Goal: Task Accomplishment & Management: Use online tool/utility

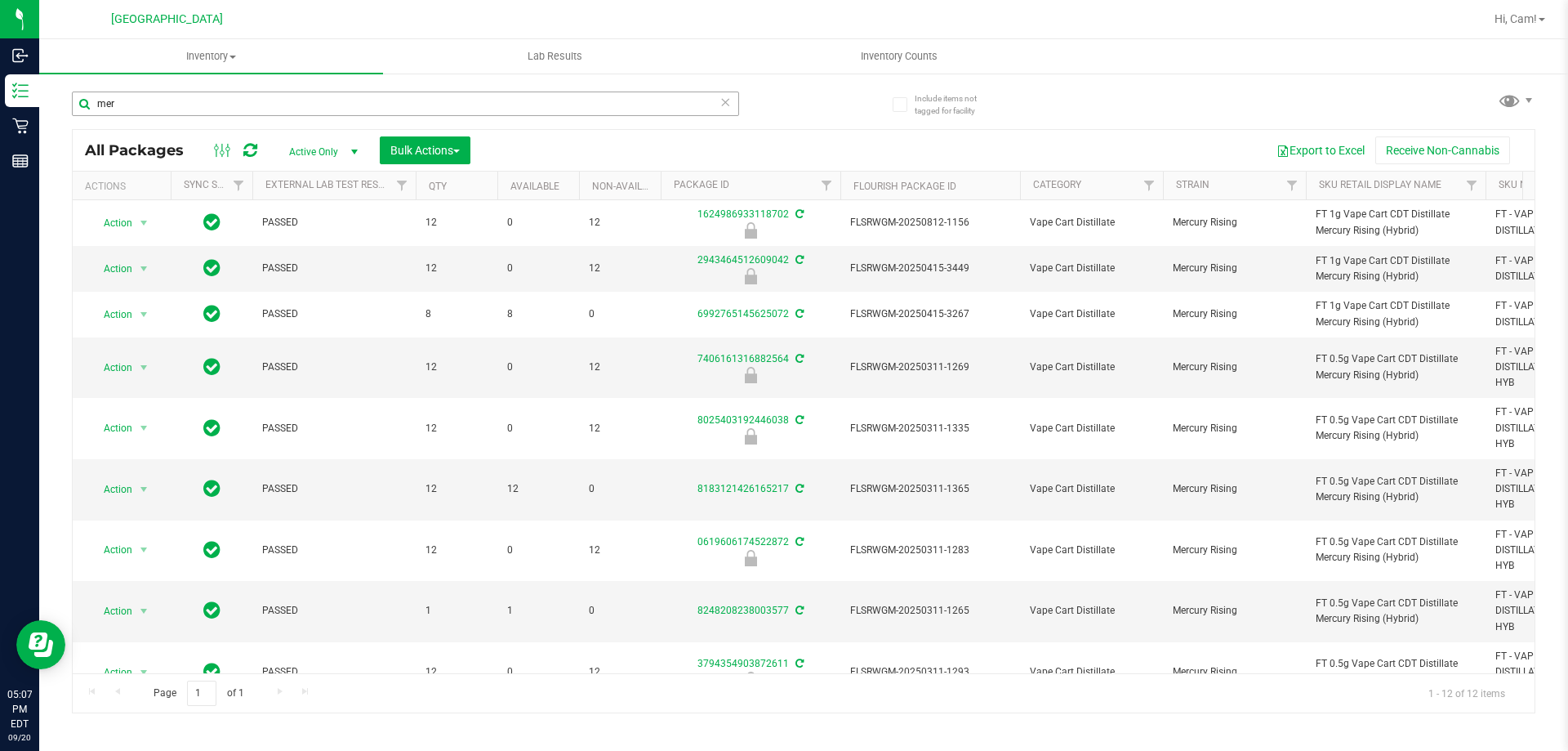
scroll to position [269, 0]
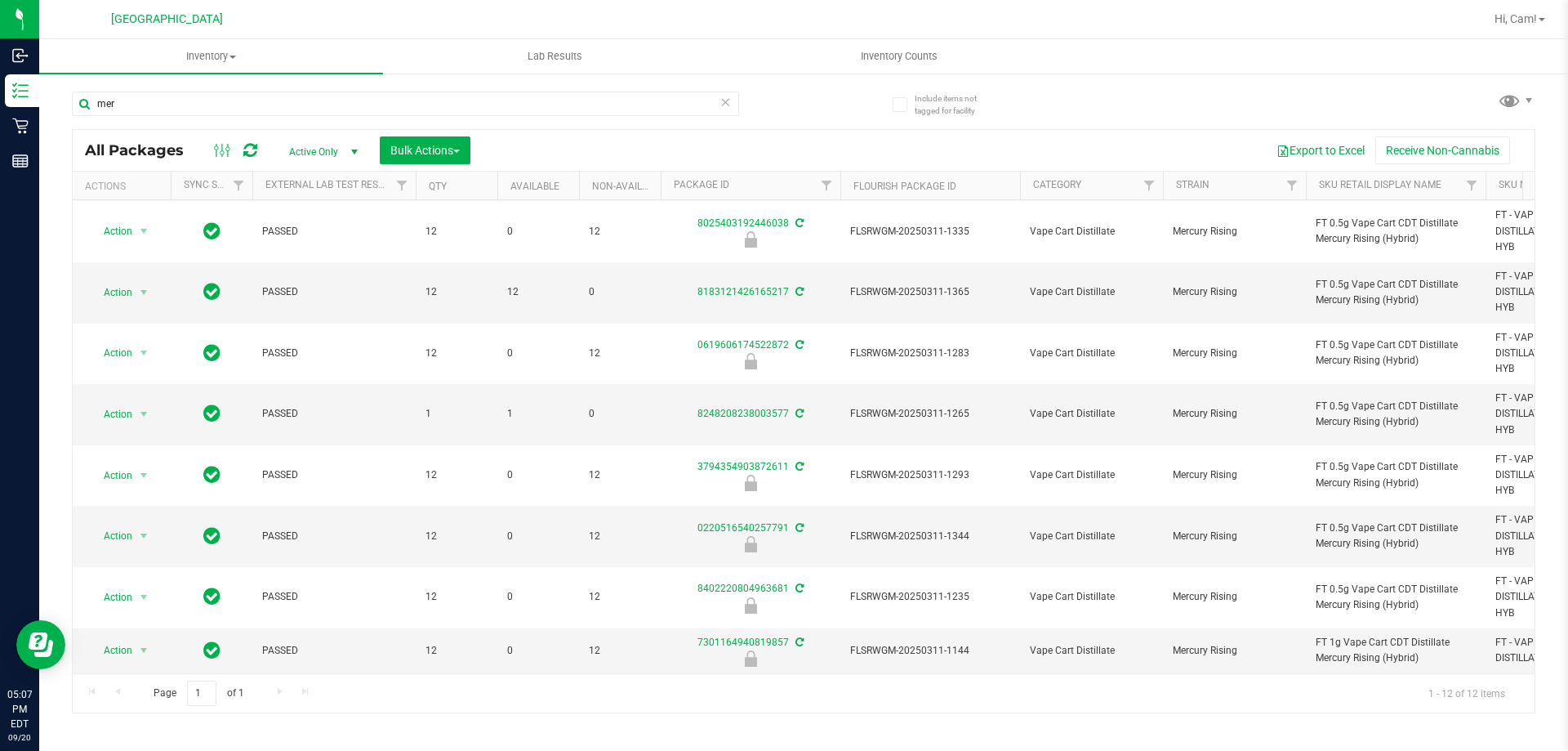
drag, startPoint x: 144, startPoint y: 102, endPoint x: 63, endPoint y: 96, distance: 81.2
click at [66, 96] on div "Include items not tagged for facility mer All Packages Active Only Active Only …" at bounding box center [804, 321] width 1529 height 499
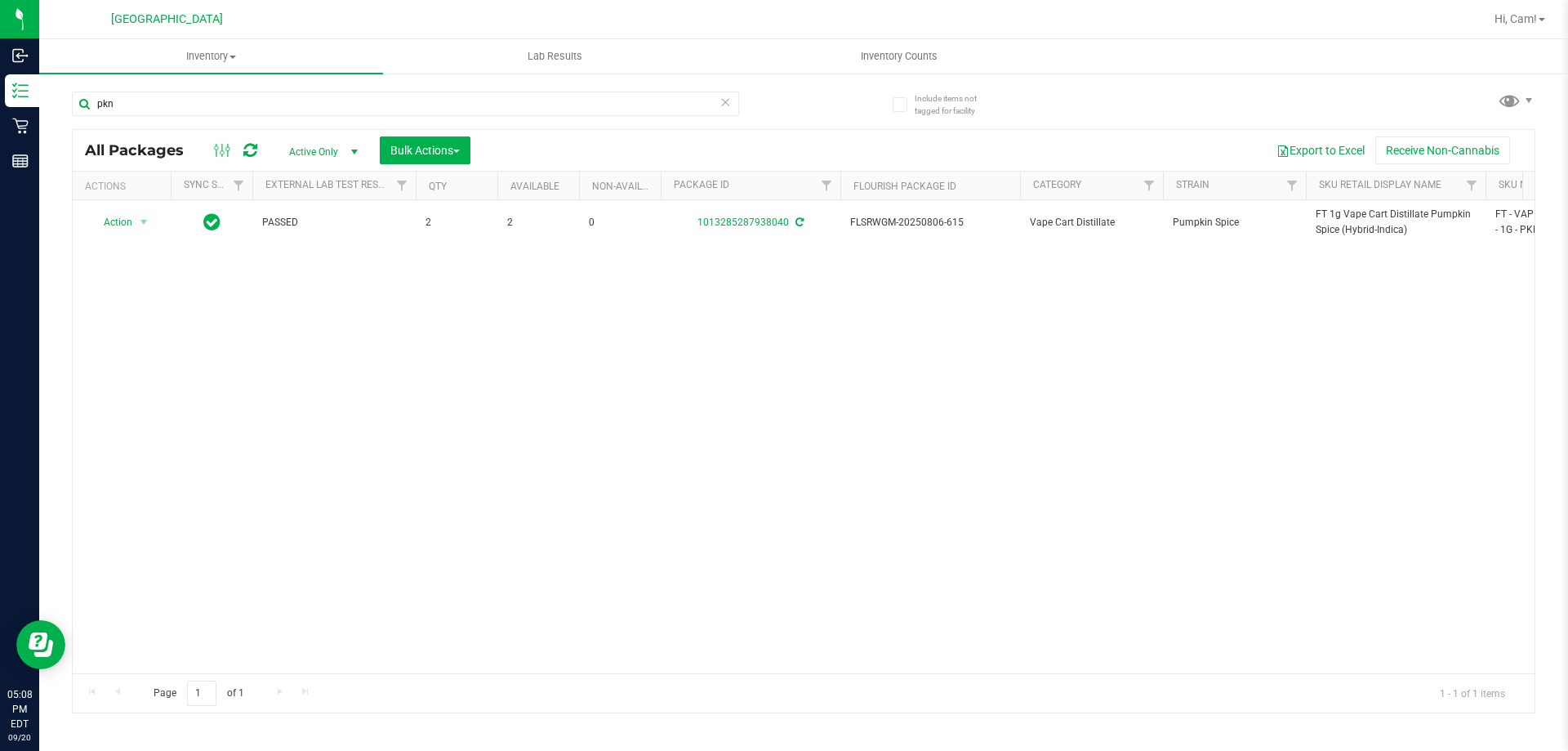
type input "pkn"
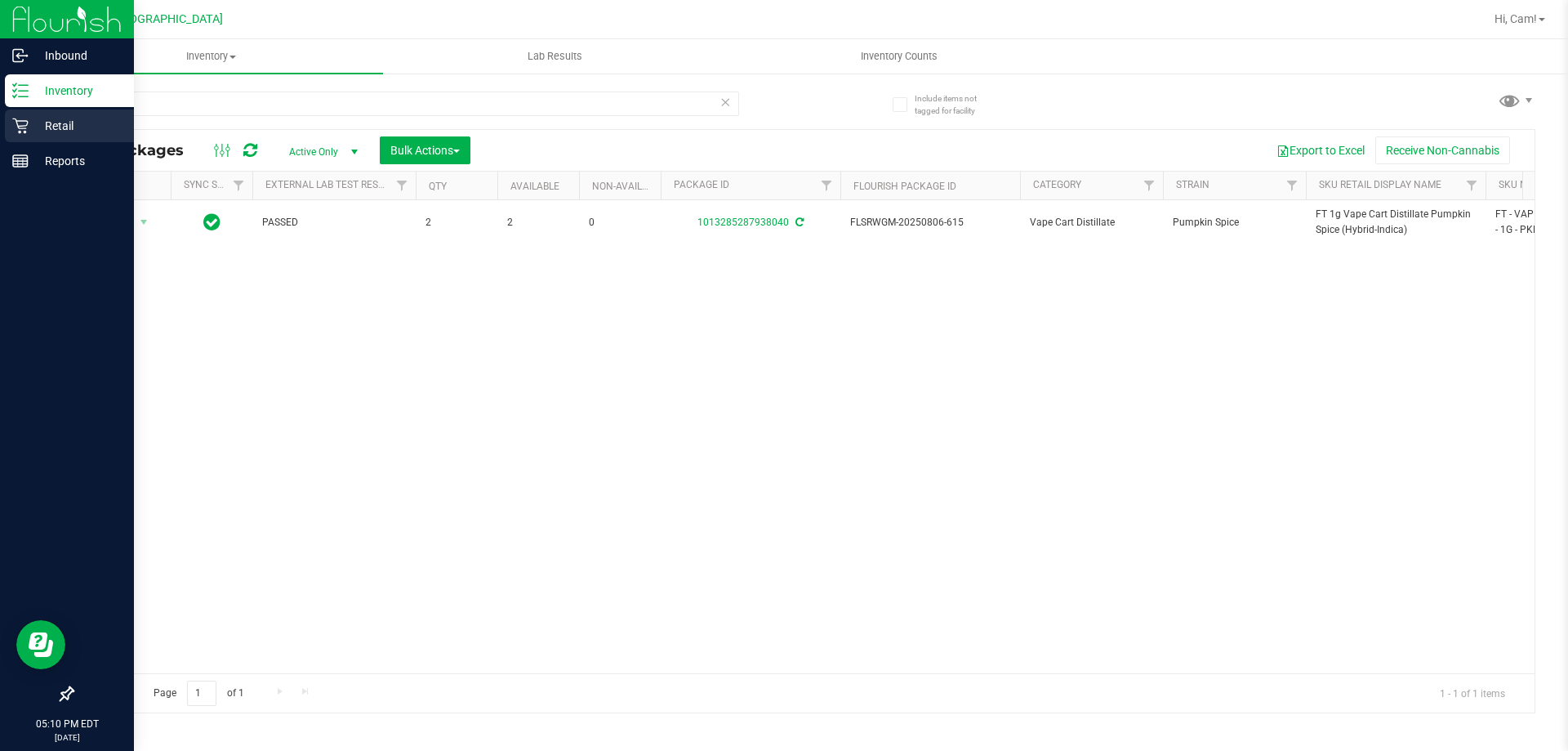
click at [29, 126] on p "Retail" at bounding box center [77, 126] width 98 height 20
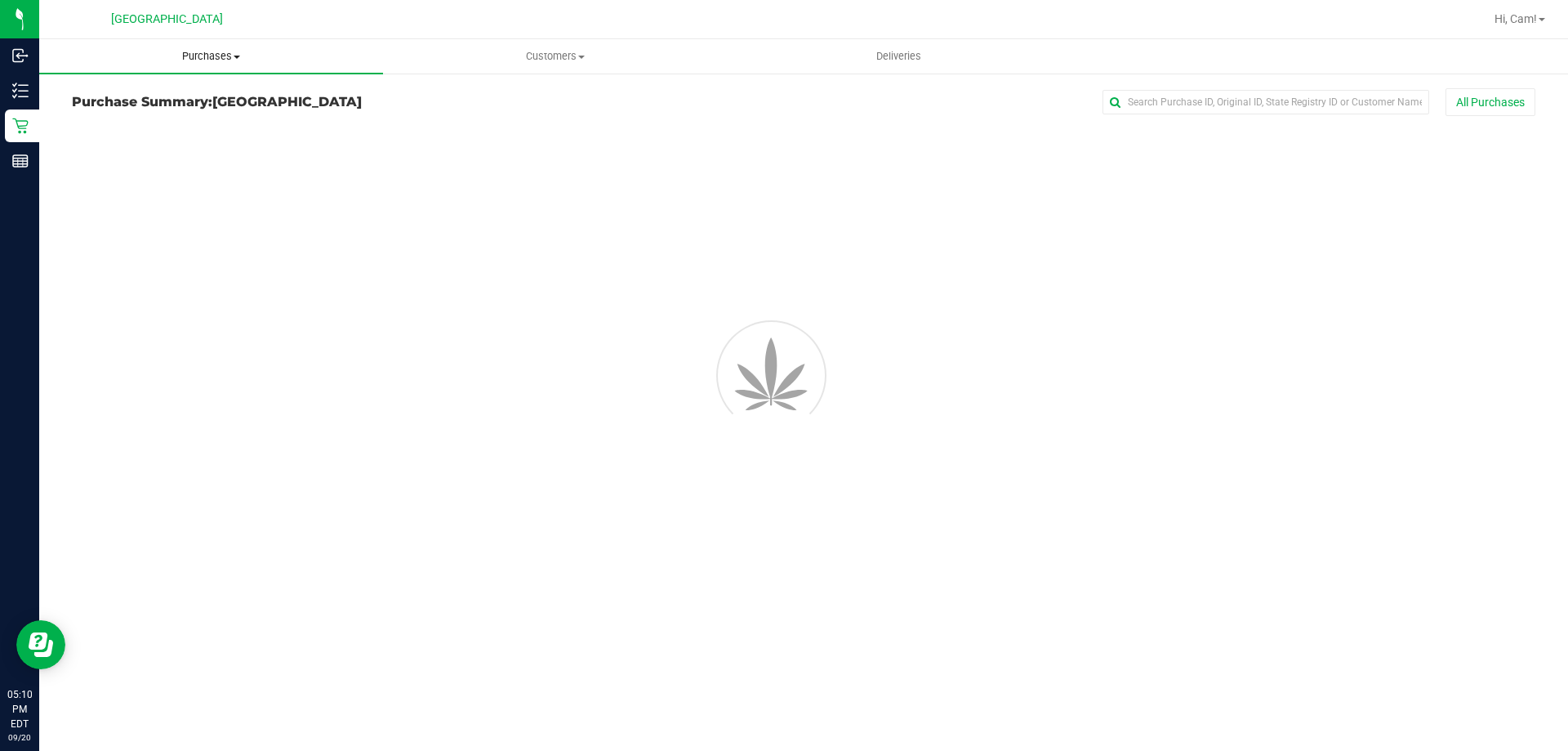
click at [186, 57] on span "Purchases" at bounding box center [211, 56] width 344 height 15
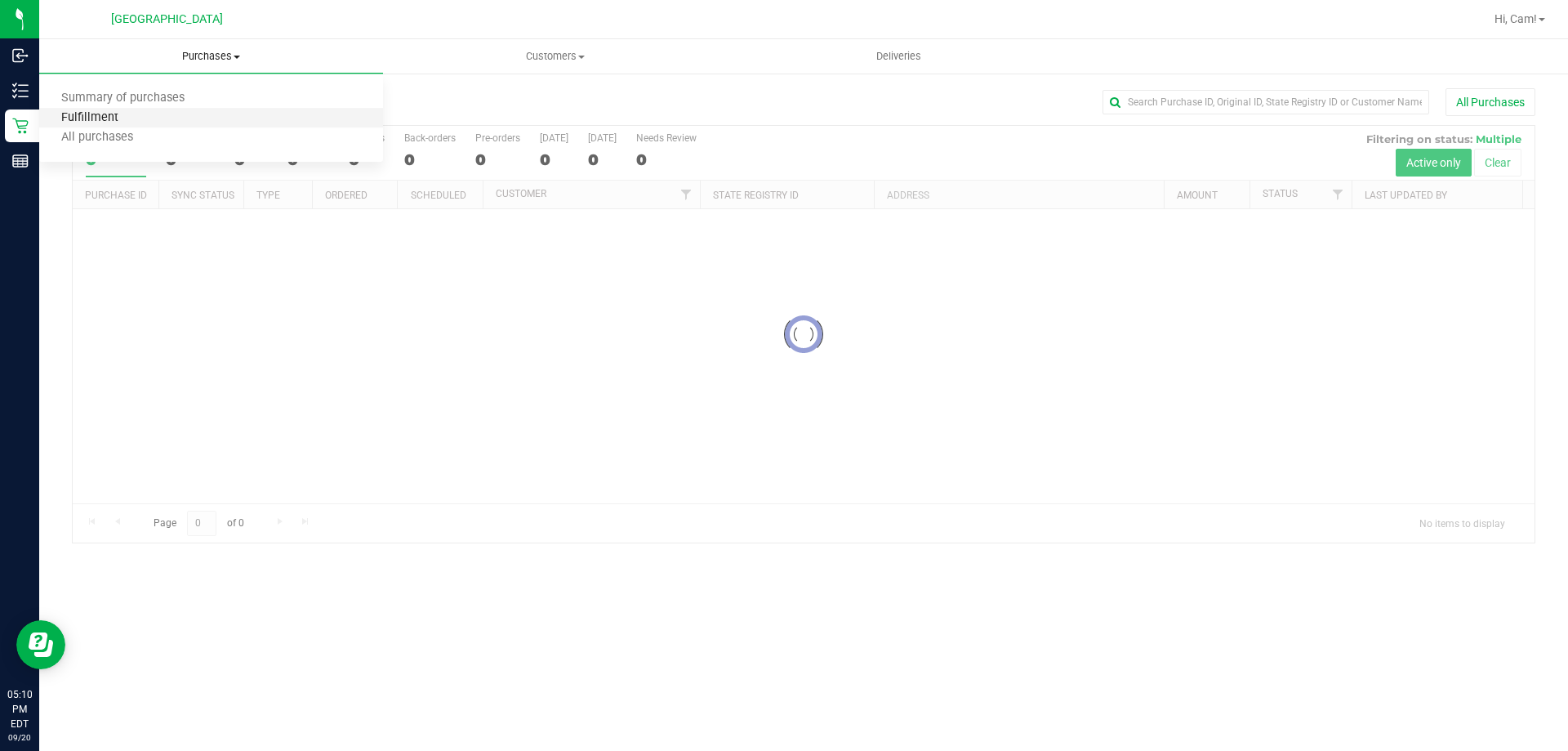
click at [112, 117] on span "Fulfillment" at bounding box center [90, 118] width 101 height 14
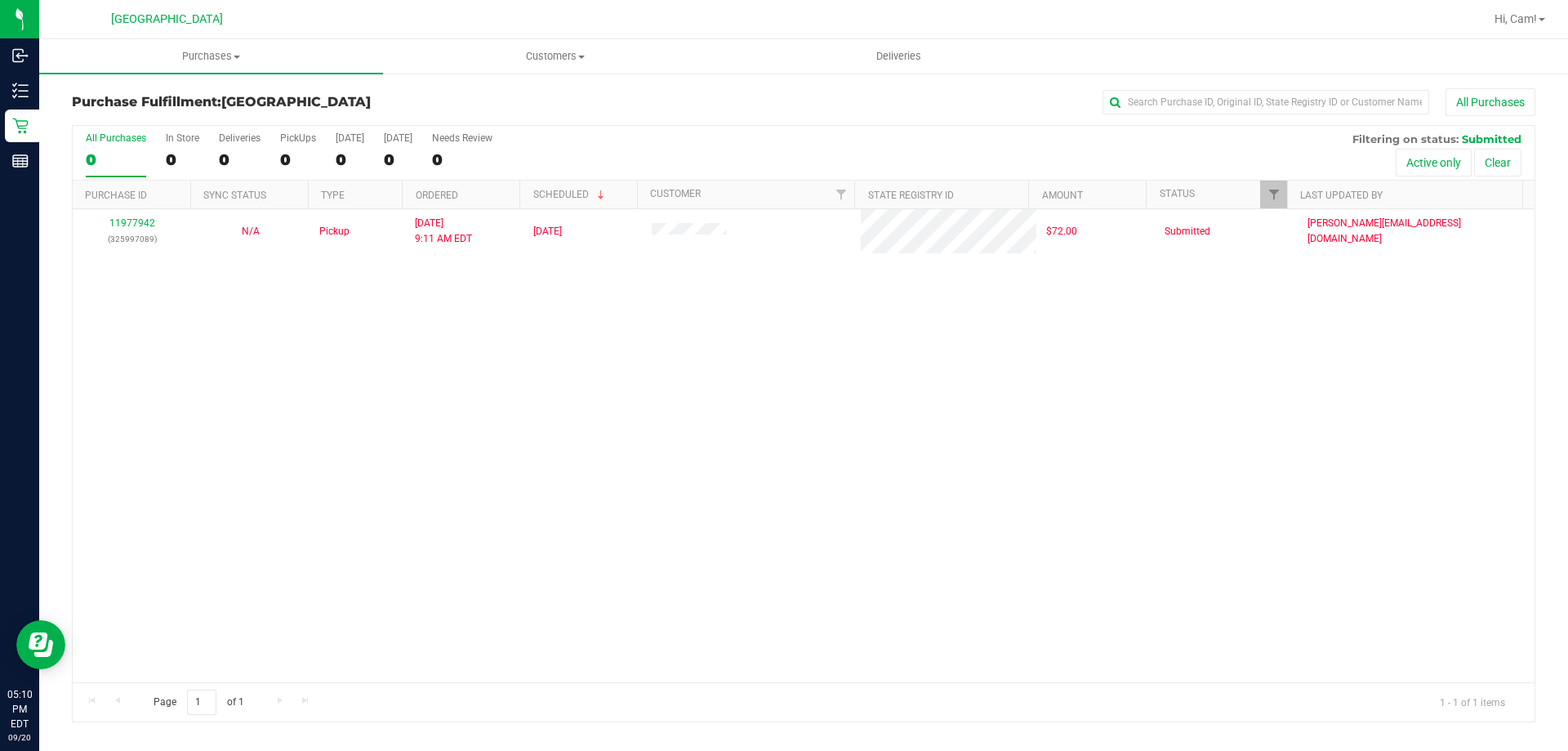
click at [412, 344] on div "11977942 (325997089) N/A Pickup [DATE] 9:11 AM EDT 9/20/2025 $72.00 Submitted […" at bounding box center [803, 445] width 1461 height 473
click at [439, 405] on div "11977942 (325997089) N/A Pickup [DATE] 9:11 AM EDT 9/20/2025 $72.00 Submitted […" at bounding box center [803, 445] width 1461 height 473
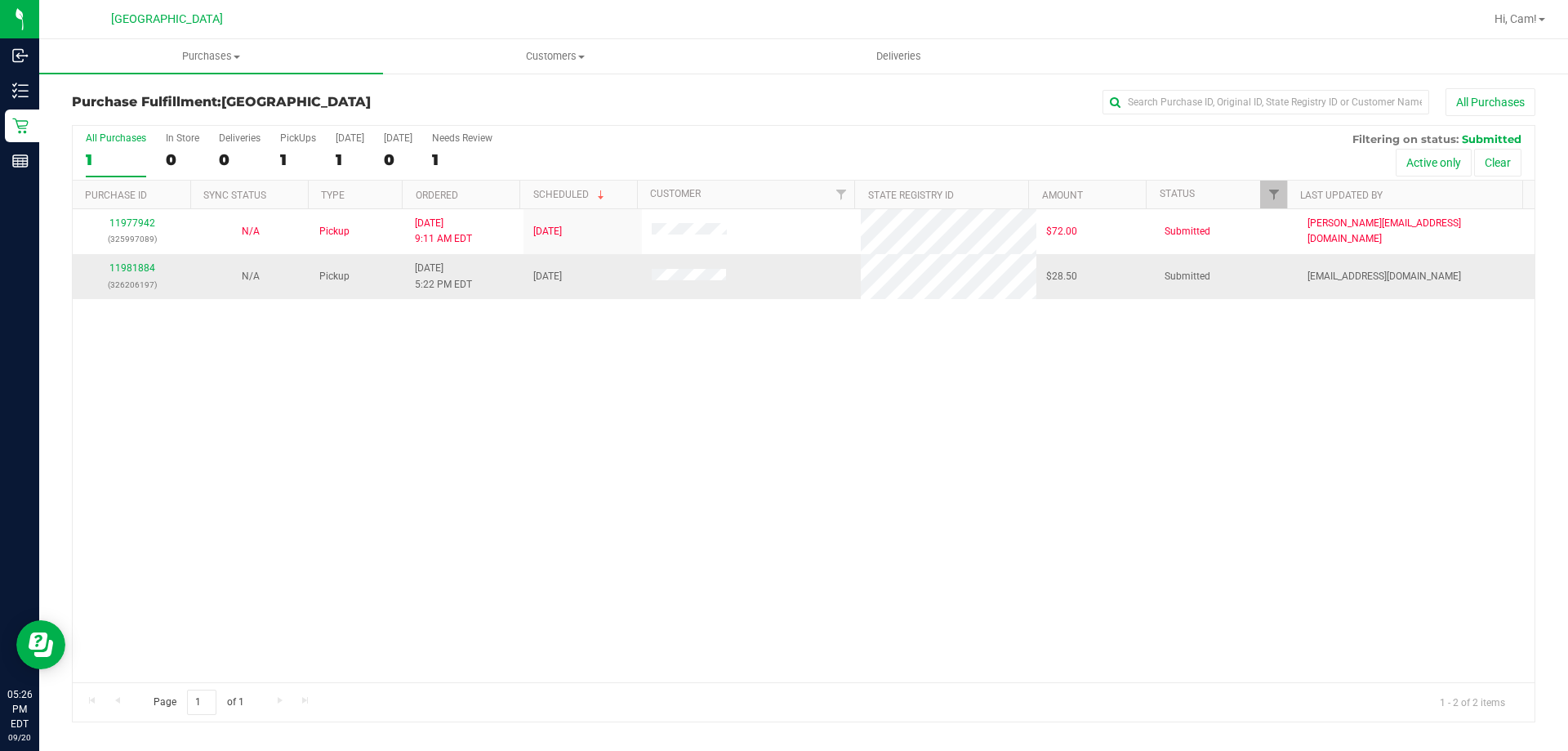
click at [136, 275] on div "11981884 (326206197)" at bounding box center [132, 276] width 99 height 31
click at [138, 263] on link "11981884" at bounding box center [132, 268] width 45 height 11
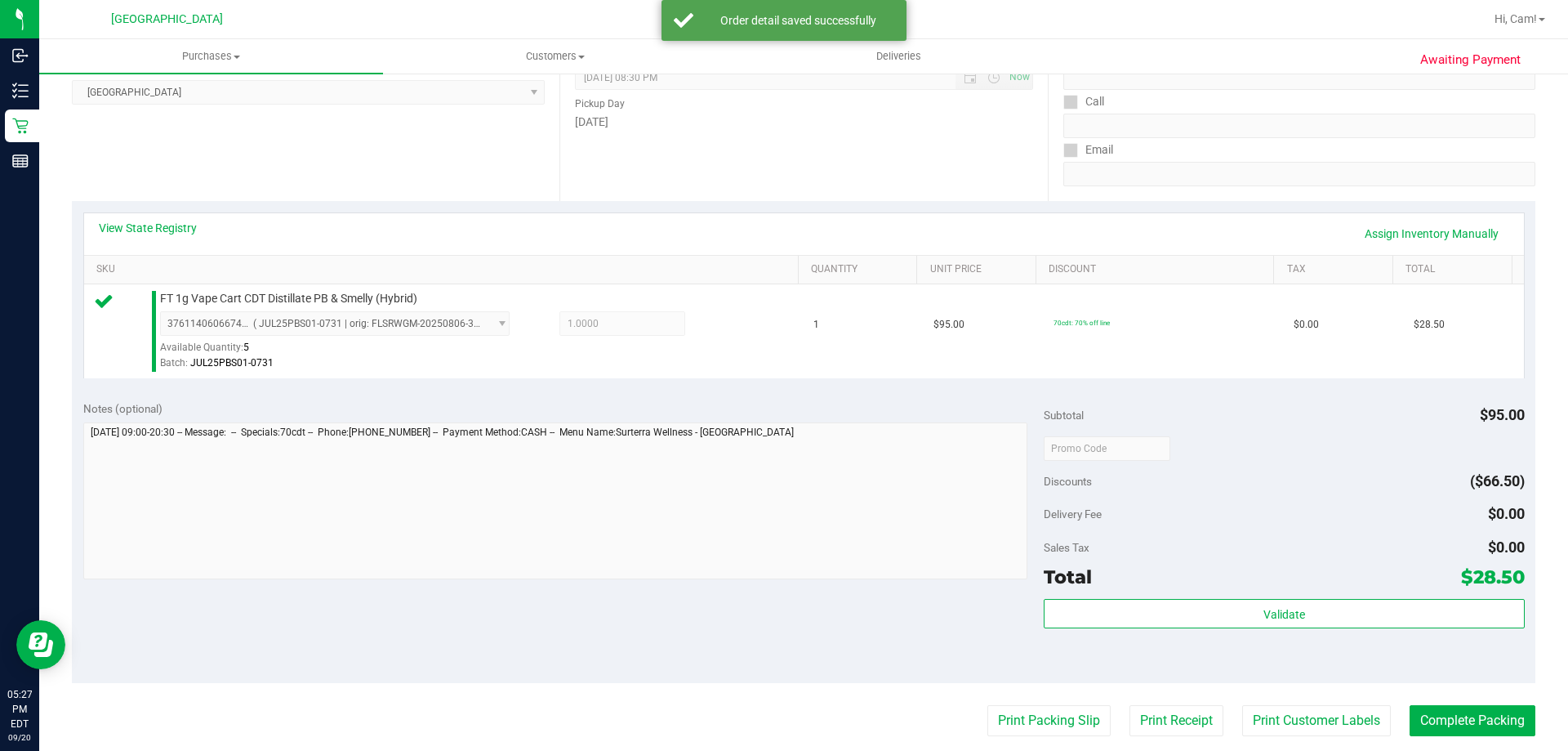
scroll to position [408, 0]
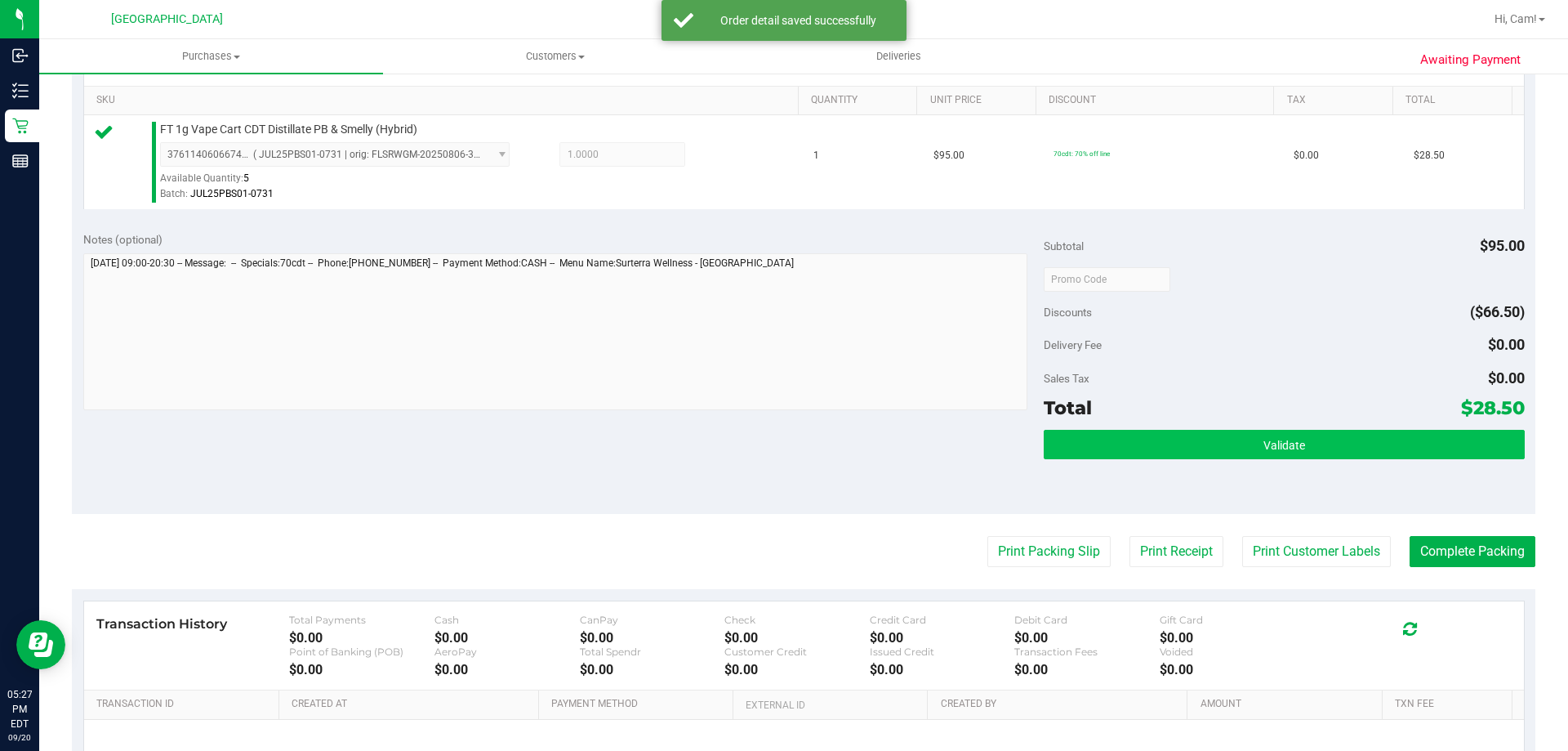
drag, startPoint x: 1198, startPoint y: 424, endPoint x: 1205, endPoint y: 438, distance: 15.7
click at [1201, 429] on div "Subtotal $95.00 Discounts ($66.50) Delivery Fee $0.00 Sales Tax $0.00 Total $28…" at bounding box center [1283, 367] width 480 height 272
click at [1205, 438] on button "Validate" at bounding box center [1283, 444] width 480 height 29
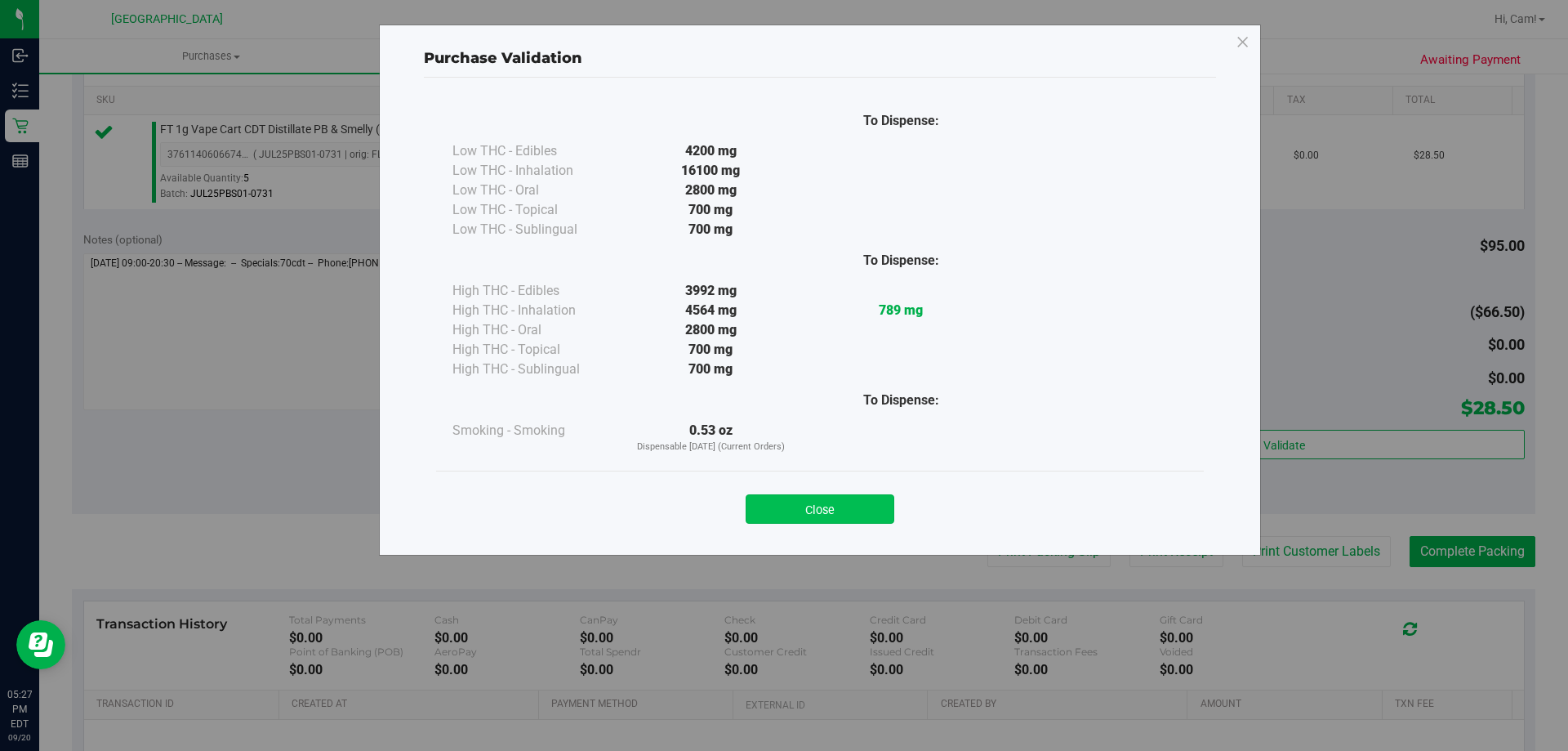
click at [797, 503] on button "Close" at bounding box center [820, 509] width 149 height 29
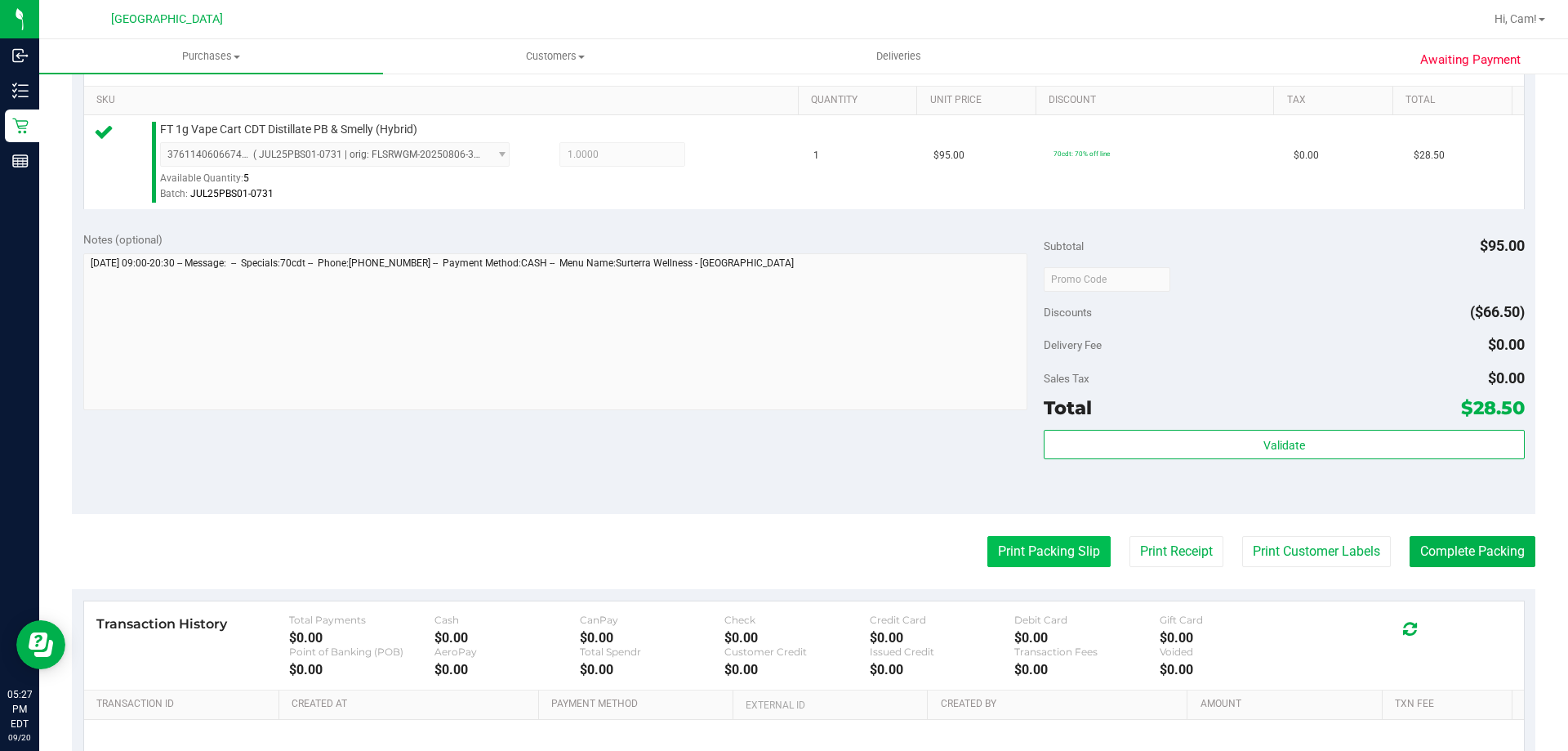
click at [1028, 554] on button "Print Packing Slip" at bounding box center [1049, 551] width 123 height 31
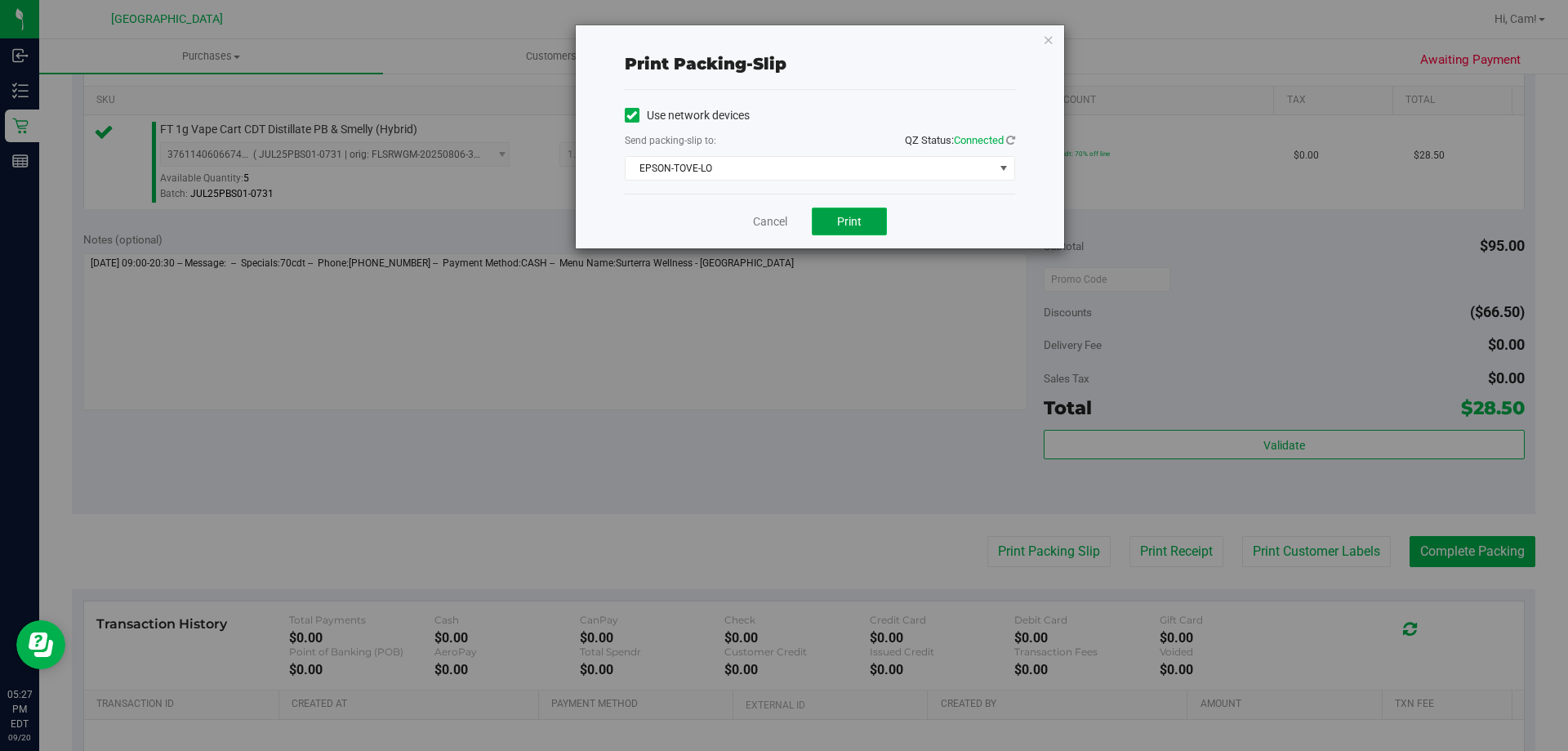
click at [850, 223] on span "Print" at bounding box center [849, 221] width 25 height 13
drag, startPoint x: 863, startPoint y: 166, endPoint x: 850, endPoint y: 165, distance: 13.0
click at [864, 166] on span "EPSON-TOVE-LO" at bounding box center [810, 168] width 368 height 23
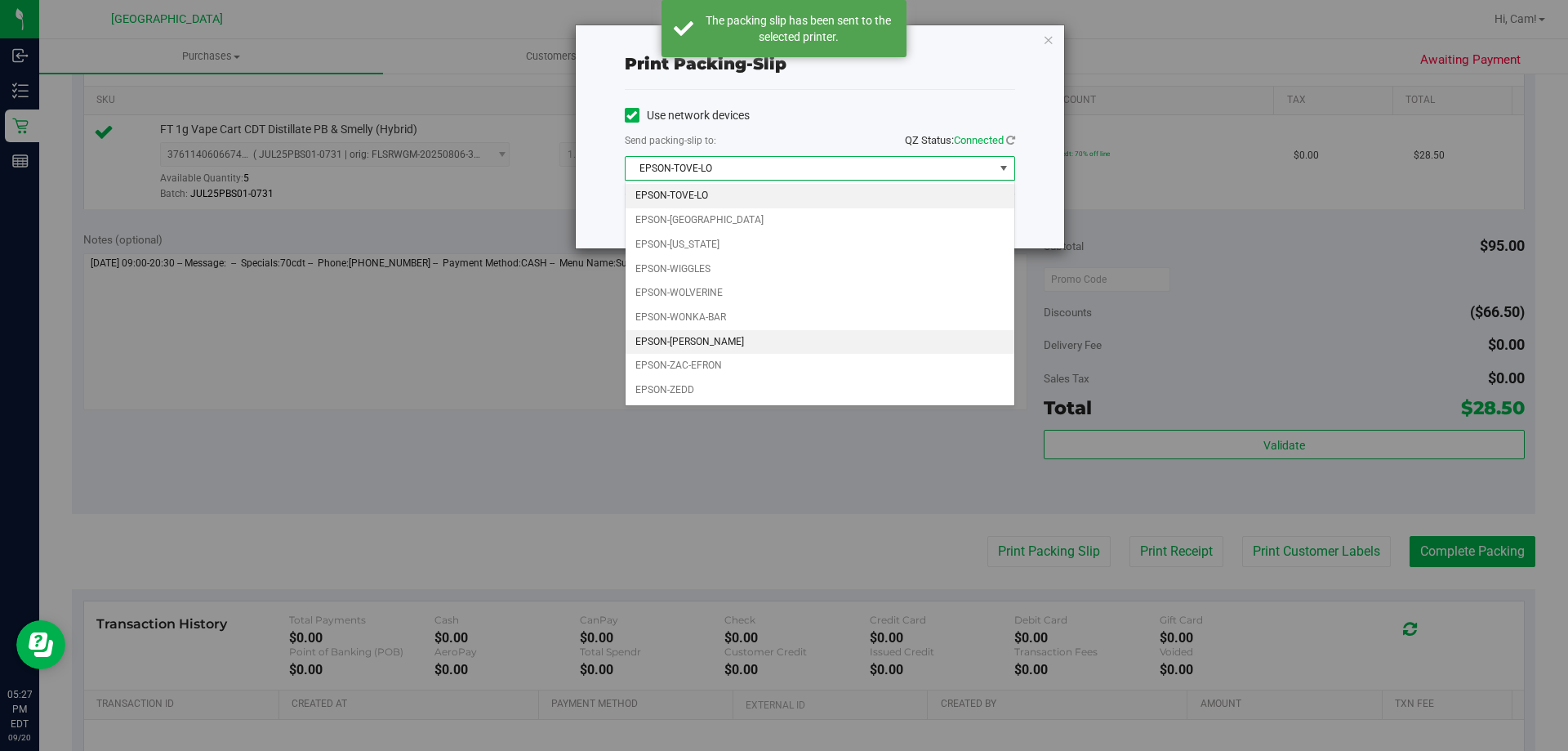
click at [685, 341] on li "EPSON-[PERSON_NAME]" at bounding box center [820, 342] width 389 height 25
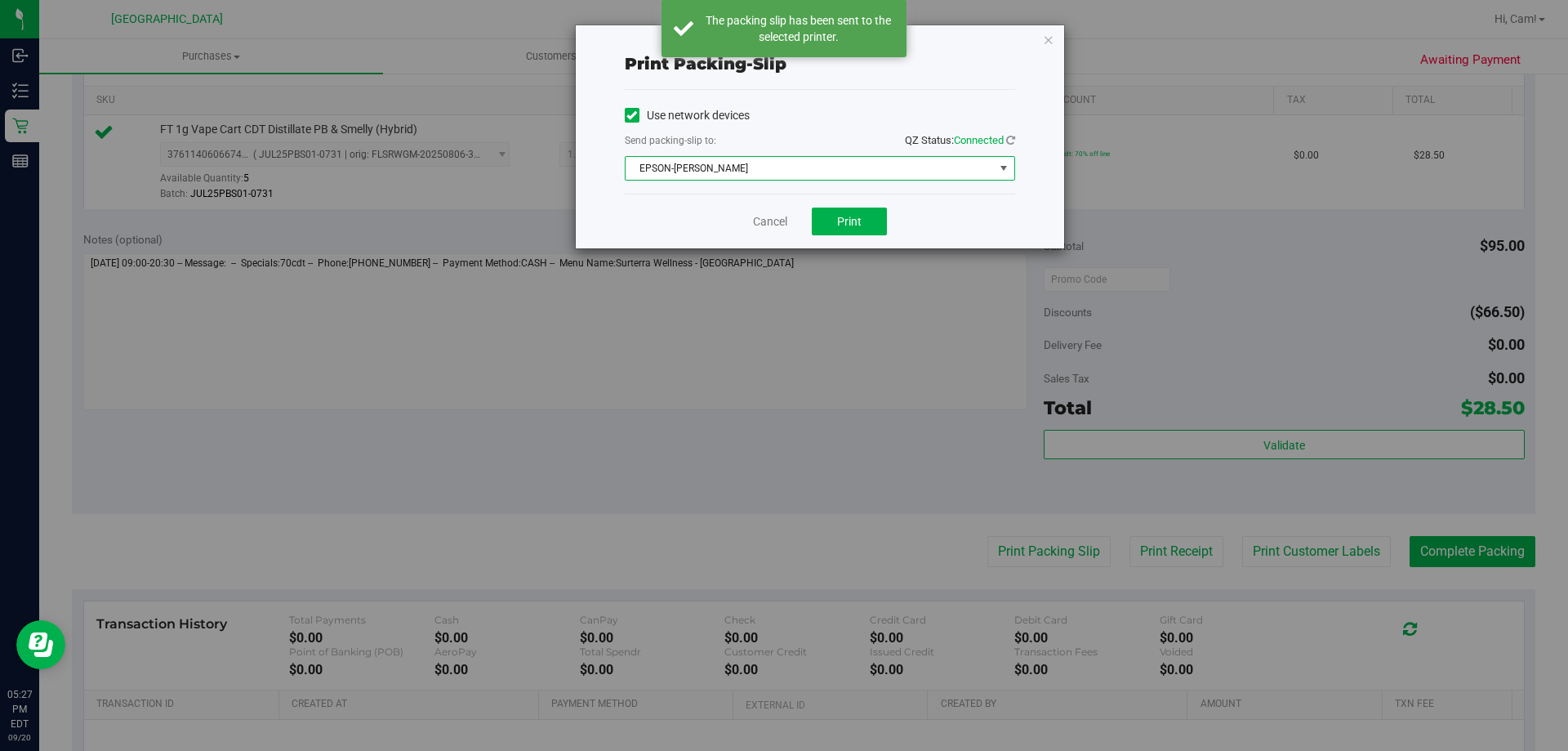
click at [870, 245] on div "Cancel Print" at bounding box center [820, 221] width 390 height 55
click at [865, 228] on button "Print" at bounding box center [849, 222] width 75 height 27
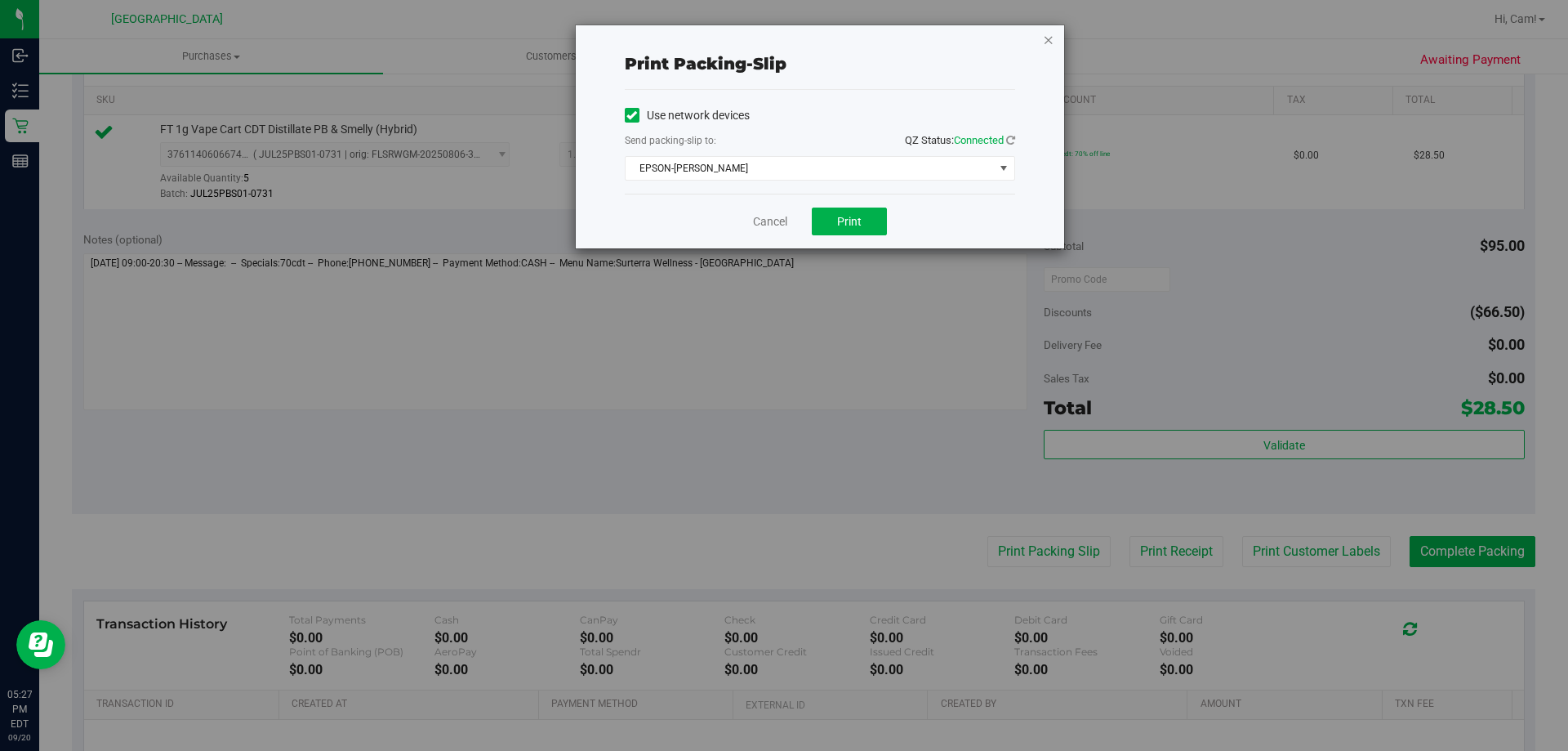
click at [1050, 40] on icon "button" at bounding box center [1048, 38] width 11 height 20
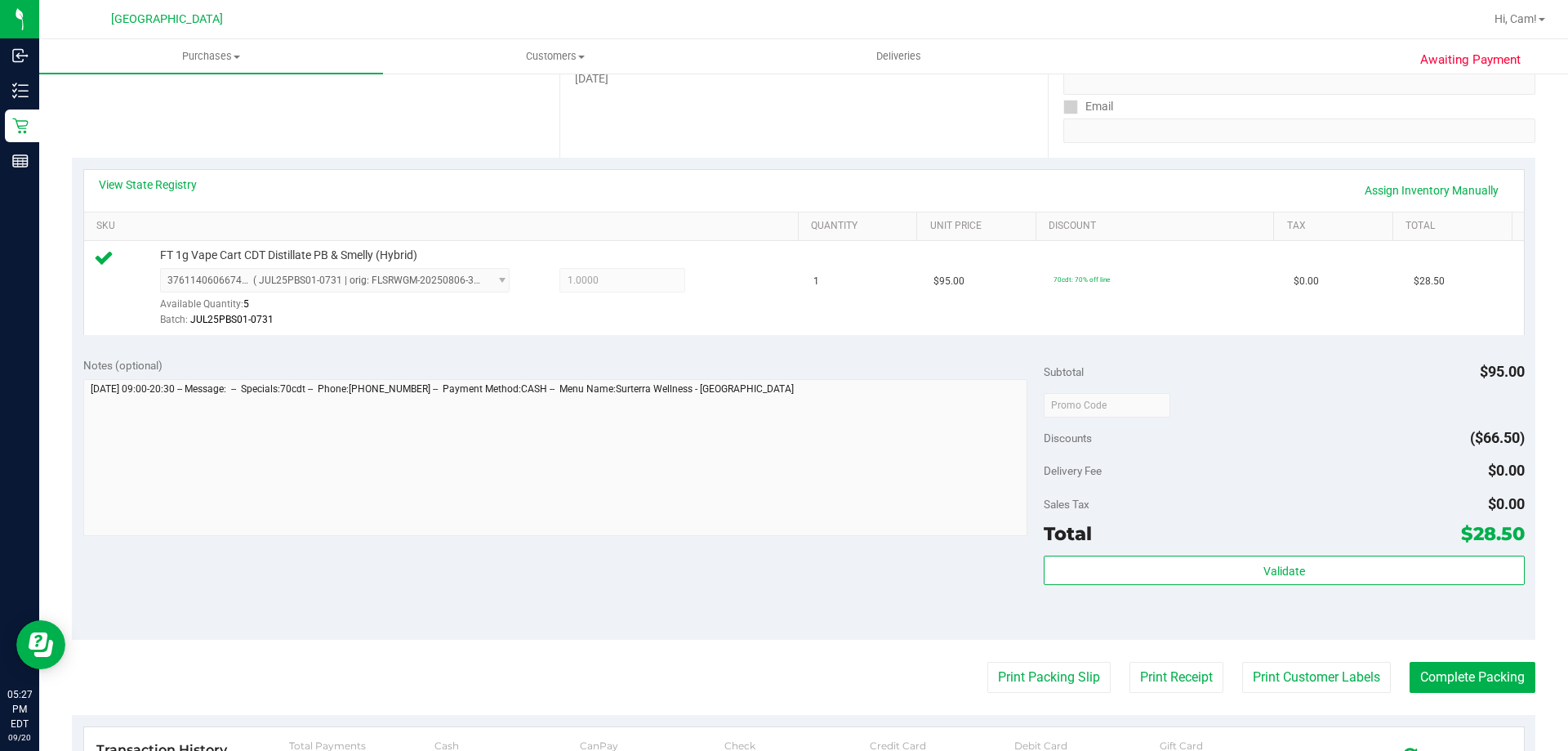
scroll to position [327, 0]
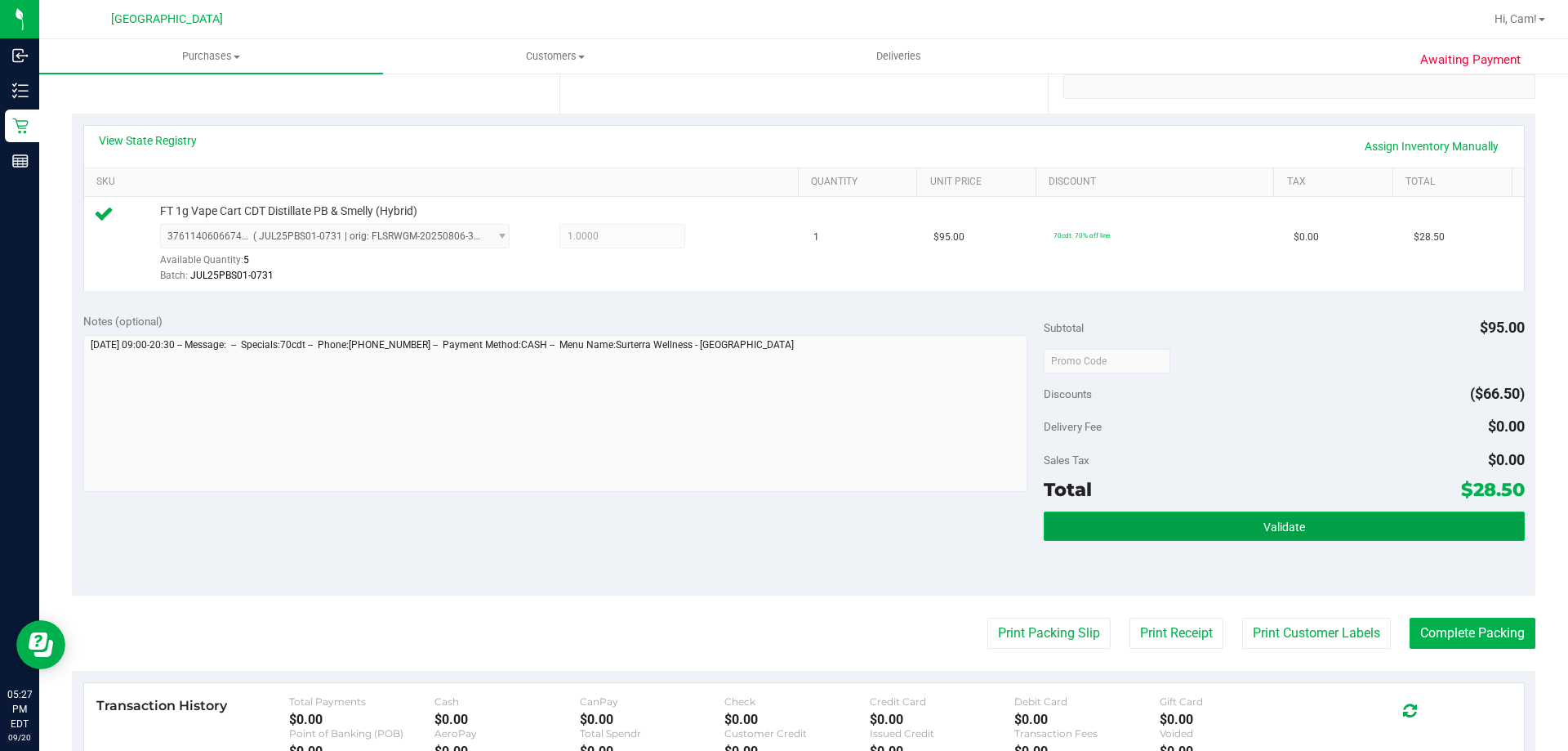
click at [1344, 523] on button "Validate" at bounding box center [1283, 526] width 480 height 29
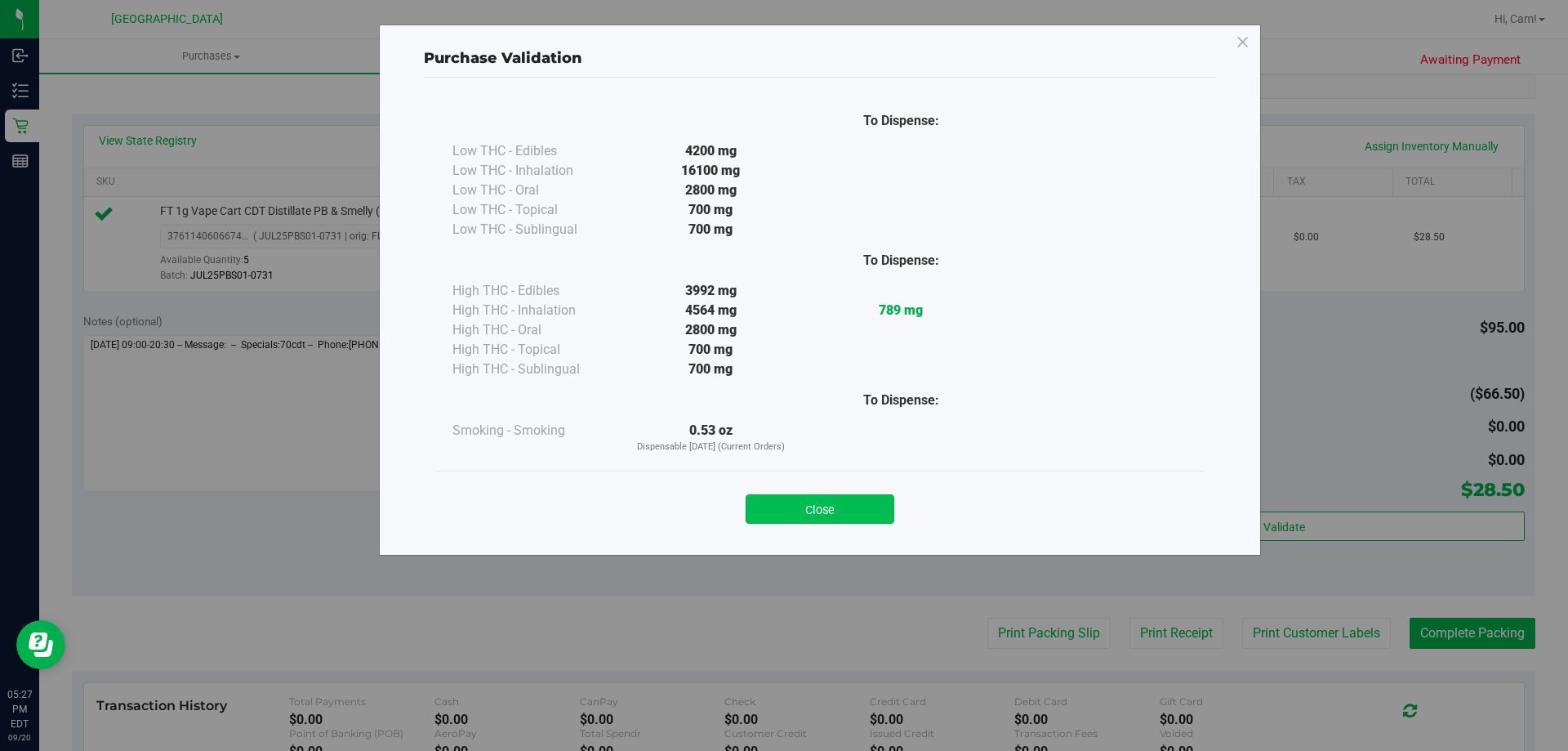
click at [883, 515] on button "Close" at bounding box center [820, 509] width 149 height 29
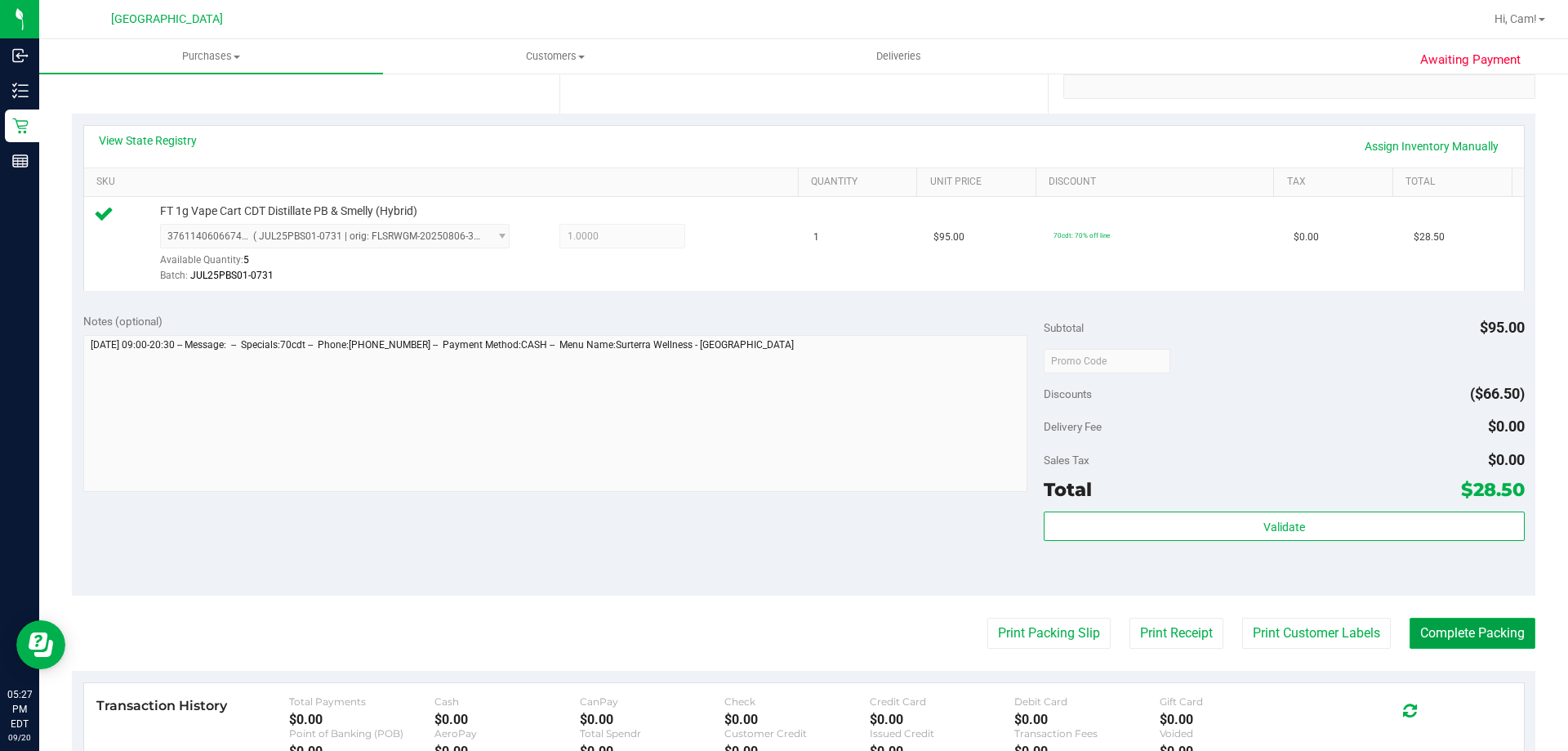
click at [1451, 646] on button "Complete Packing" at bounding box center [1471, 633] width 126 height 31
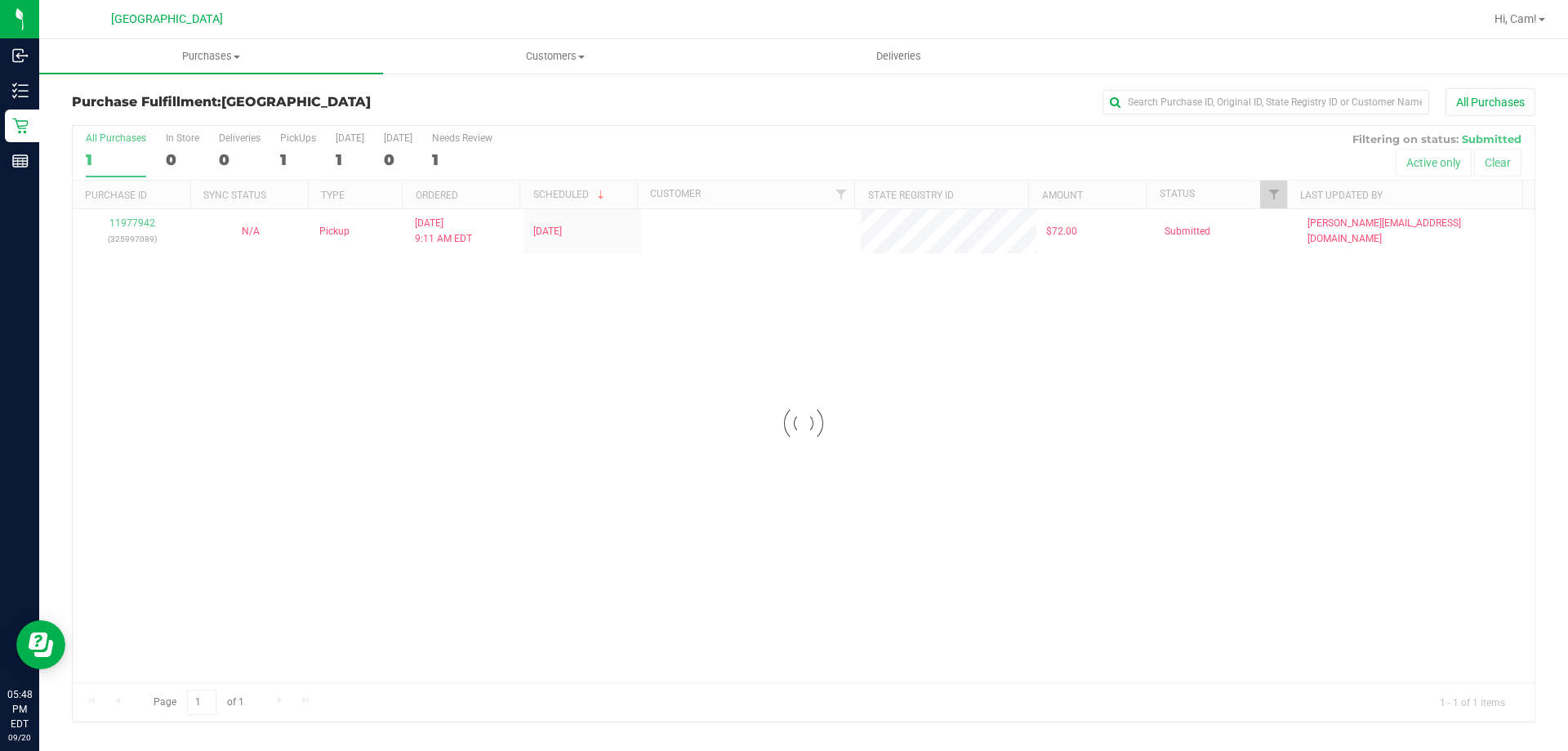
click at [551, 445] on div "Loading... 11977942 (325997089) N/A Pickup [DATE] 9:11 AM EDT 9/20/2025 $72.00 …" at bounding box center [803, 445] width 1461 height 473
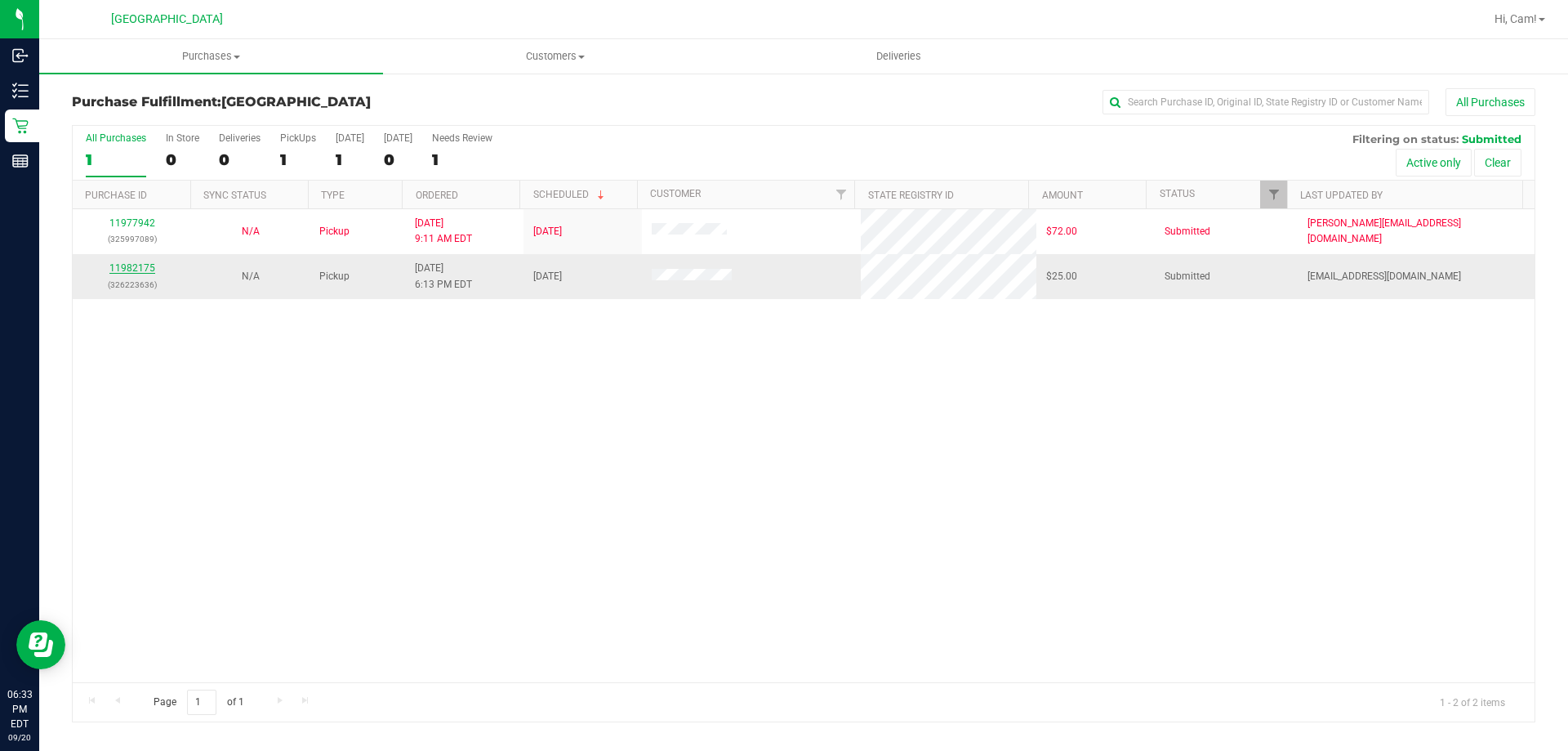
click at [113, 271] on link "11982175" at bounding box center [132, 268] width 45 height 11
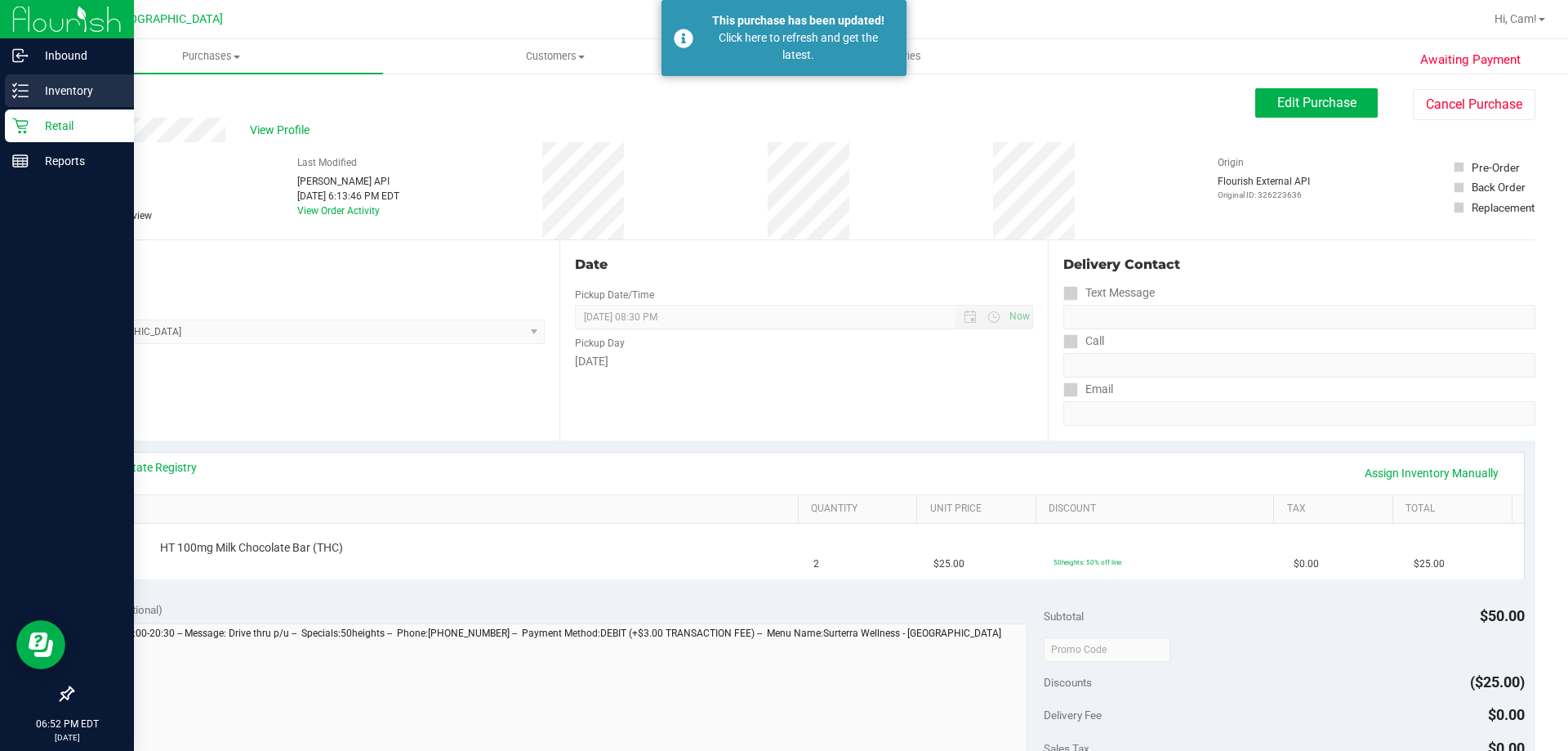
click at [50, 87] on p "Inventory" at bounding box center [77, 91] width 98 height 20
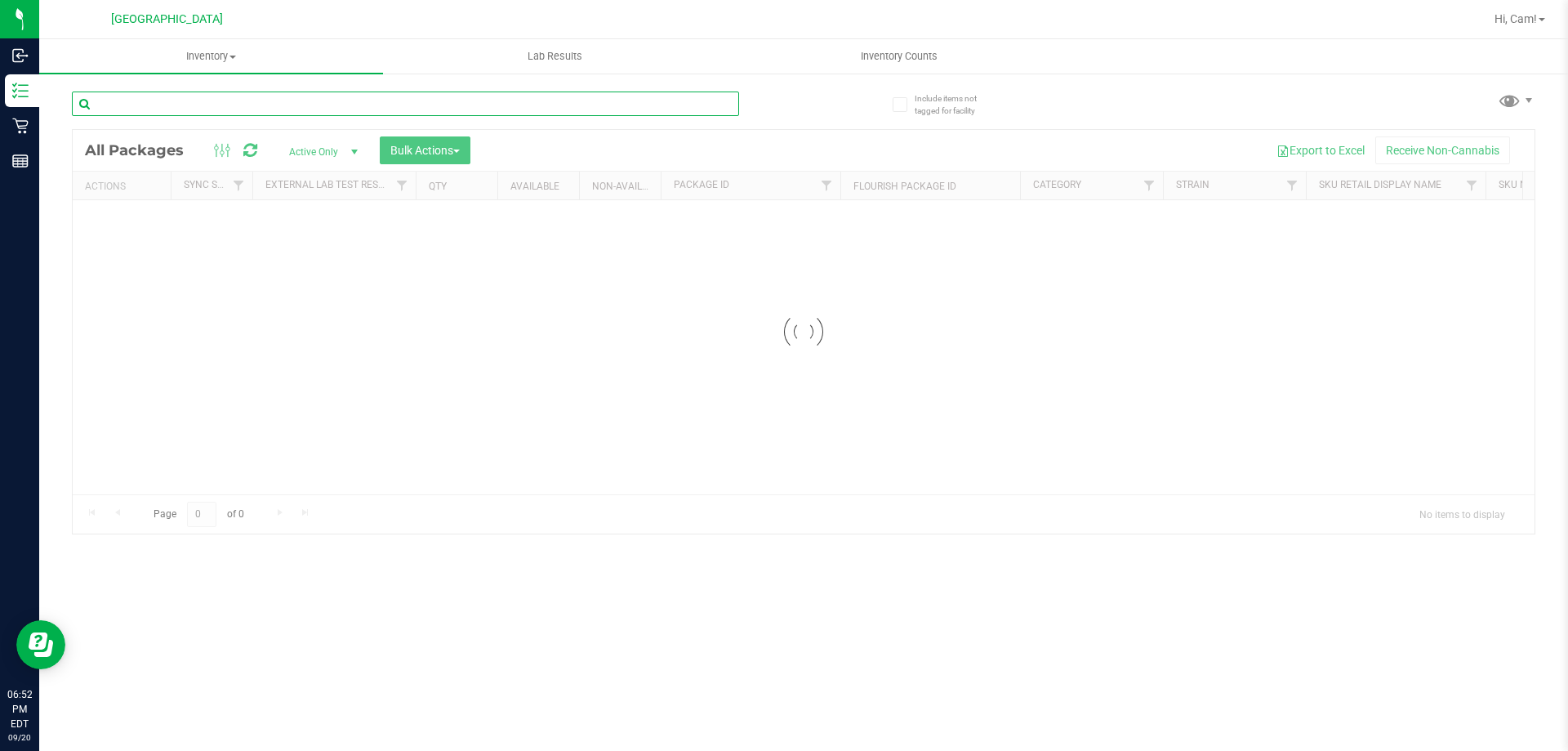
click at [178, 100] on input "text" at bounding box center [405, 103] width 667 height 25
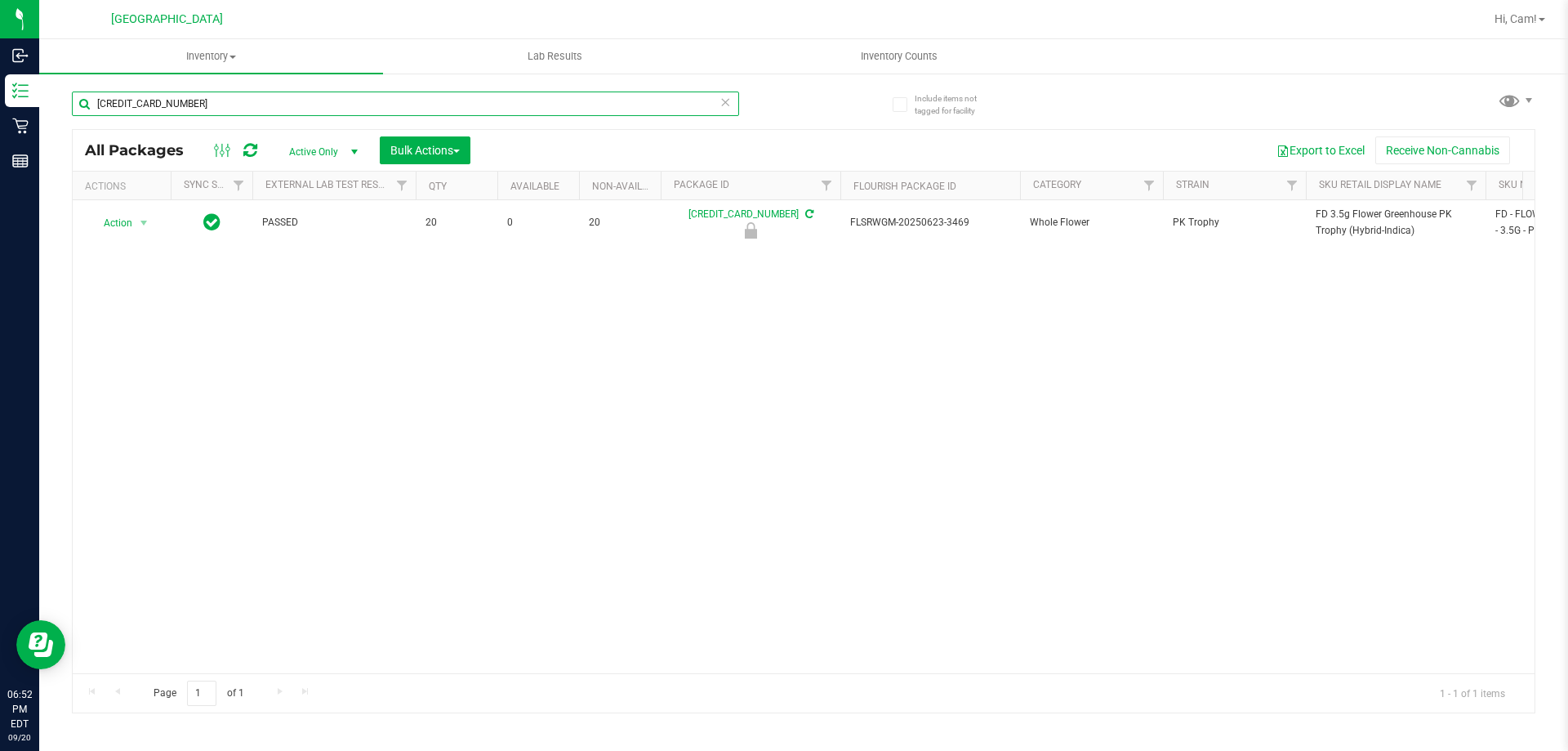
type input "[CREDIT_CARD_NUMBER]"
click at [129, 223] on span "Action" at bounding box center [111, 222] width 44 height 23
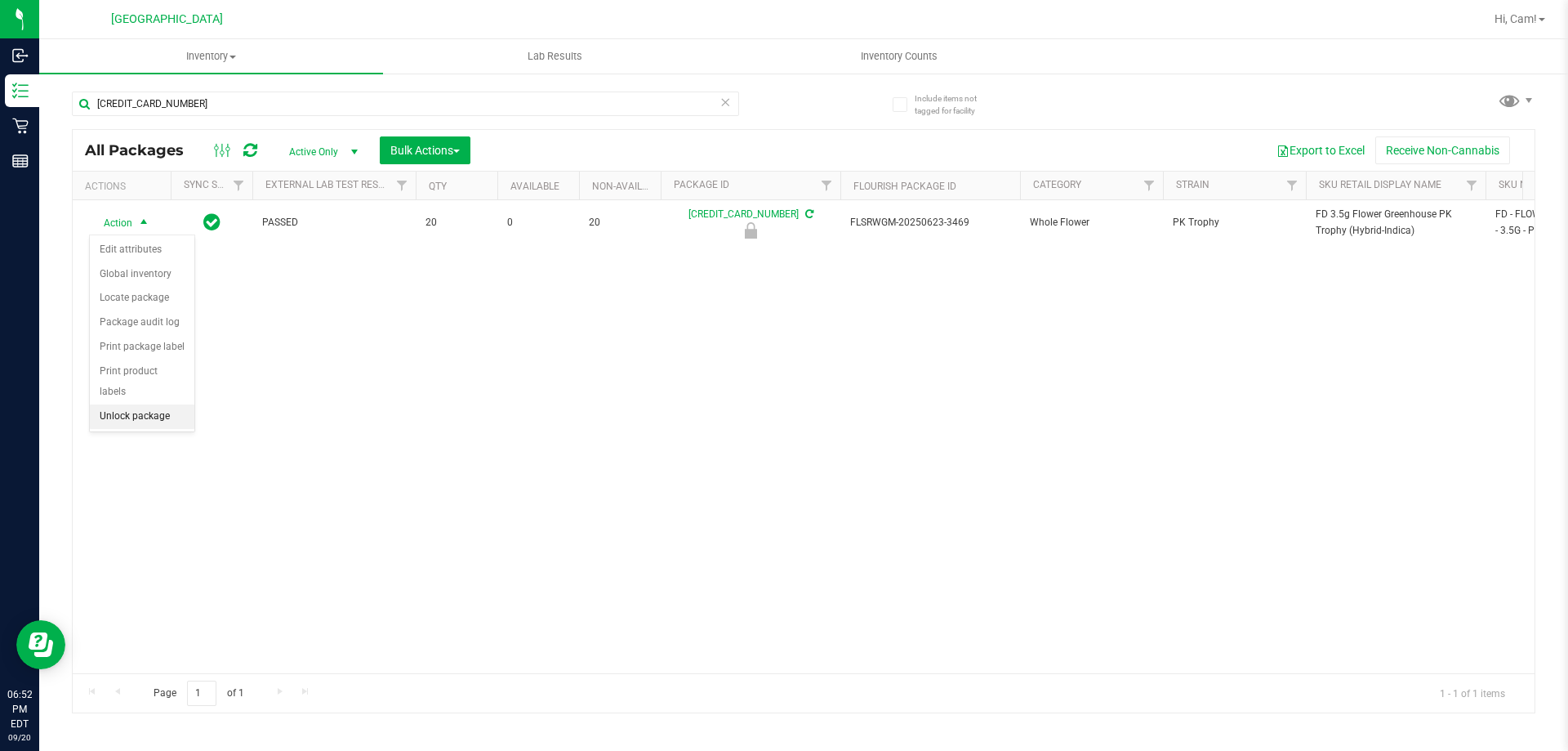
click at [164, 405] on li "Unlock package" at bounding box center [142, 417] width 104 height 25
